Goal: Task Accomplishment & Management: Manage account settings

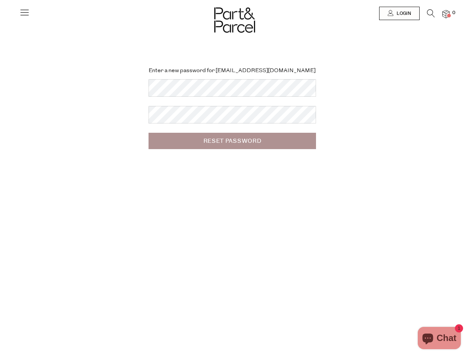
click at [234, 178] on div "Enter a new password for [EMAIL_ADDRESS][DOMAIN_NAME] Reset Password" at bounding box center [234, 178] width 469 height 357
click at [25, 15] on icon at bounding box center [24, 12] width 10 height 10
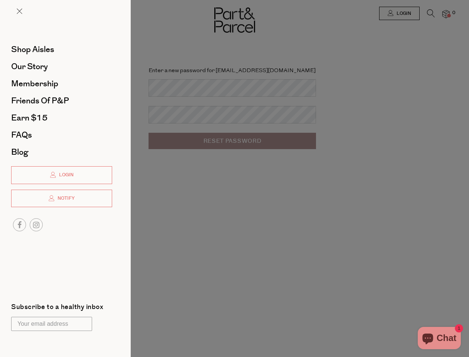
click at [399, 13] on div at bounding box center [234, 178] width 469 height 357
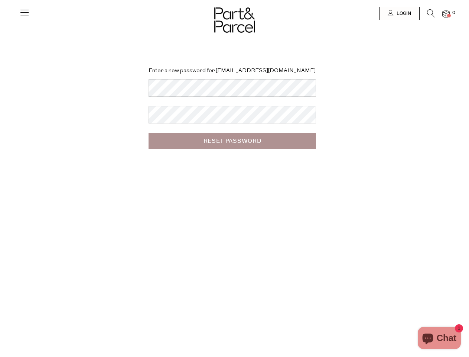
click at [431, 15] on icon at bounding box center [431, 13] width 8 height 8
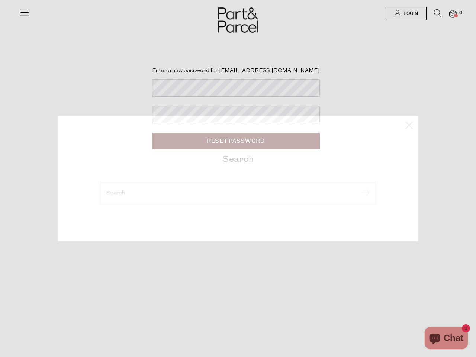
click at [446, 14] on div "Search" at bounding box center [237, 178] width 435 height 357
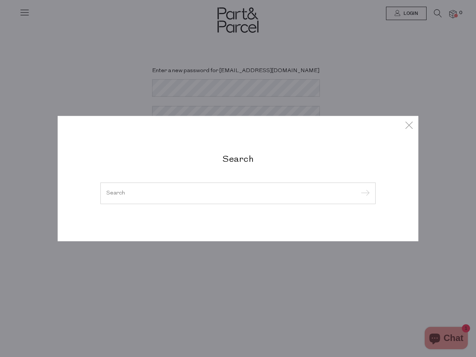
click at [0, 178] on div "Search" at bounding box center [238, 178] width 476 height 357
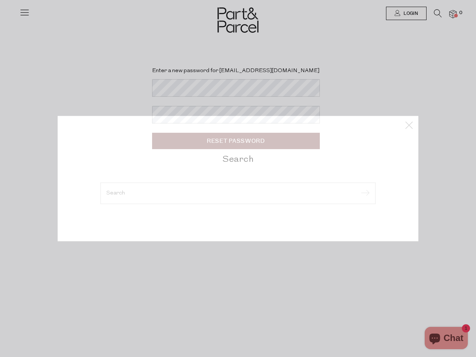
click at [0, 18] on div "Search" at bounding box center [238, 178] width 476 height 357
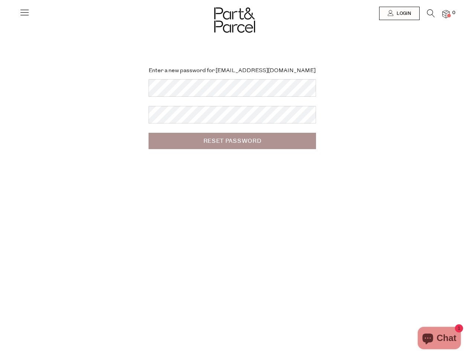
click at [0, 94] on body "Ready to stock up? Close No items in your parcel. Loading Join to Save on this …" at bounding box center [234, 242] width 469 height 484
click at [0, 178] on body "Ready to stock up? Close No items in your parcel. Loading Join to Save on this …" at bounding box center [234, 242] width 469 height 484
click at [0, 17] on div at bounding box center [234, 13] width 469 height 27
